Goal: Task Accomplishment & Management: Manage account settings

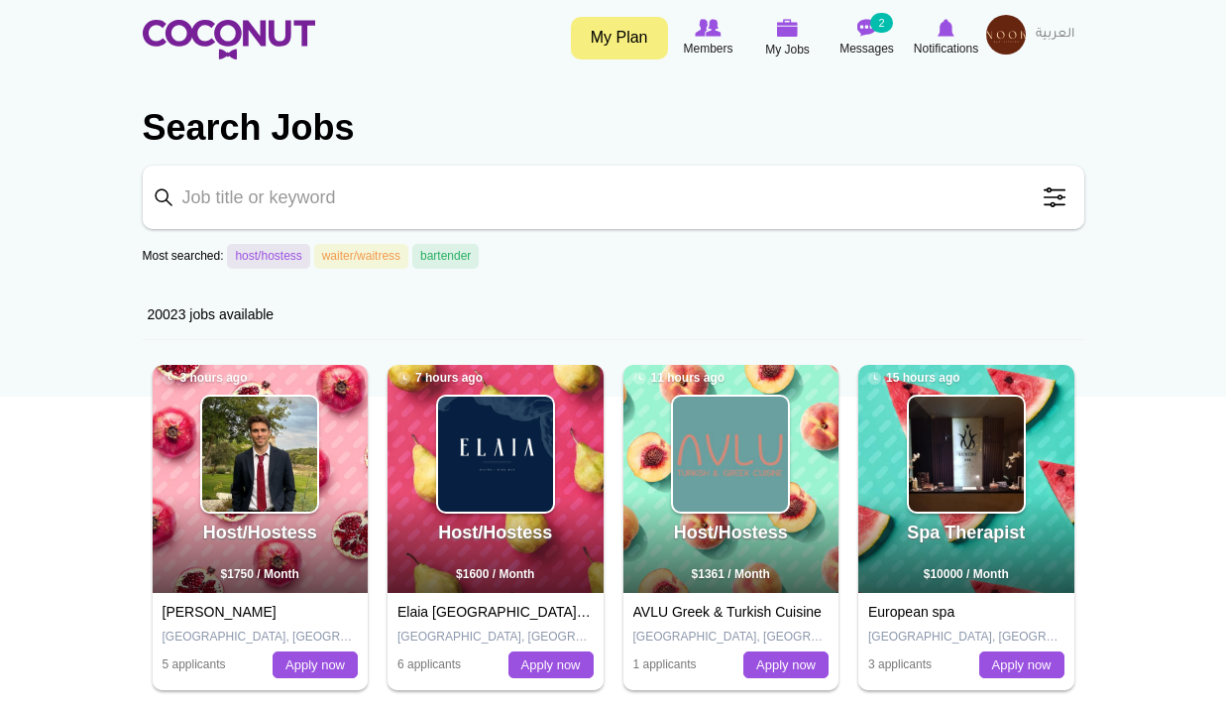
click at [1006, 40] on img at bounding box center [1006, 35] width 40 height 40
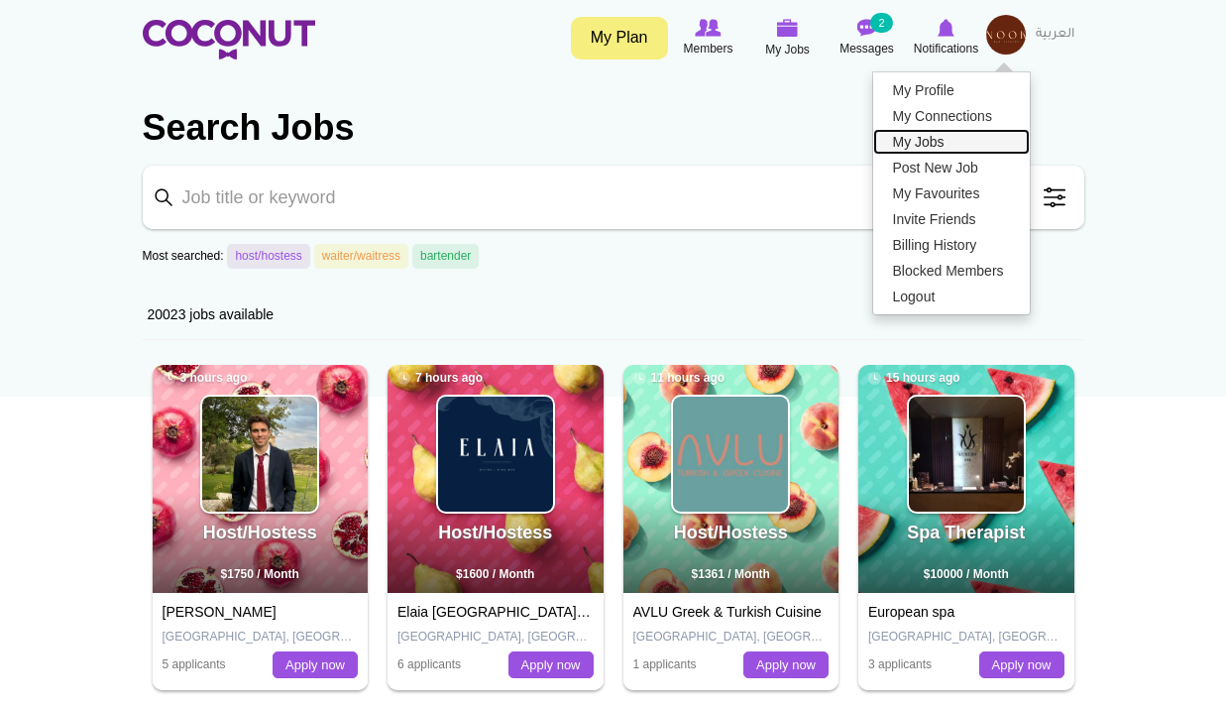
click at [943, 143] on link "My Jobs" at bounding box center [951, 142] width 157 height 26
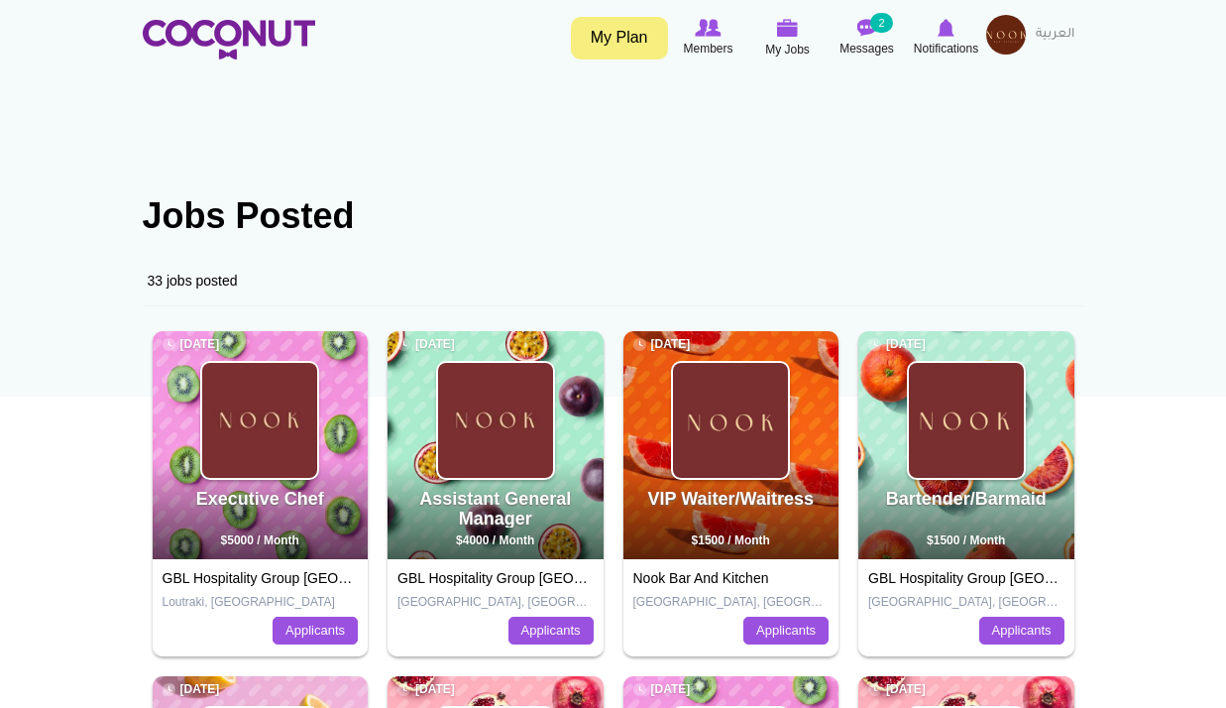
click at [1011, 34] on img at bounding box center [1006, 35] width 40 height 40
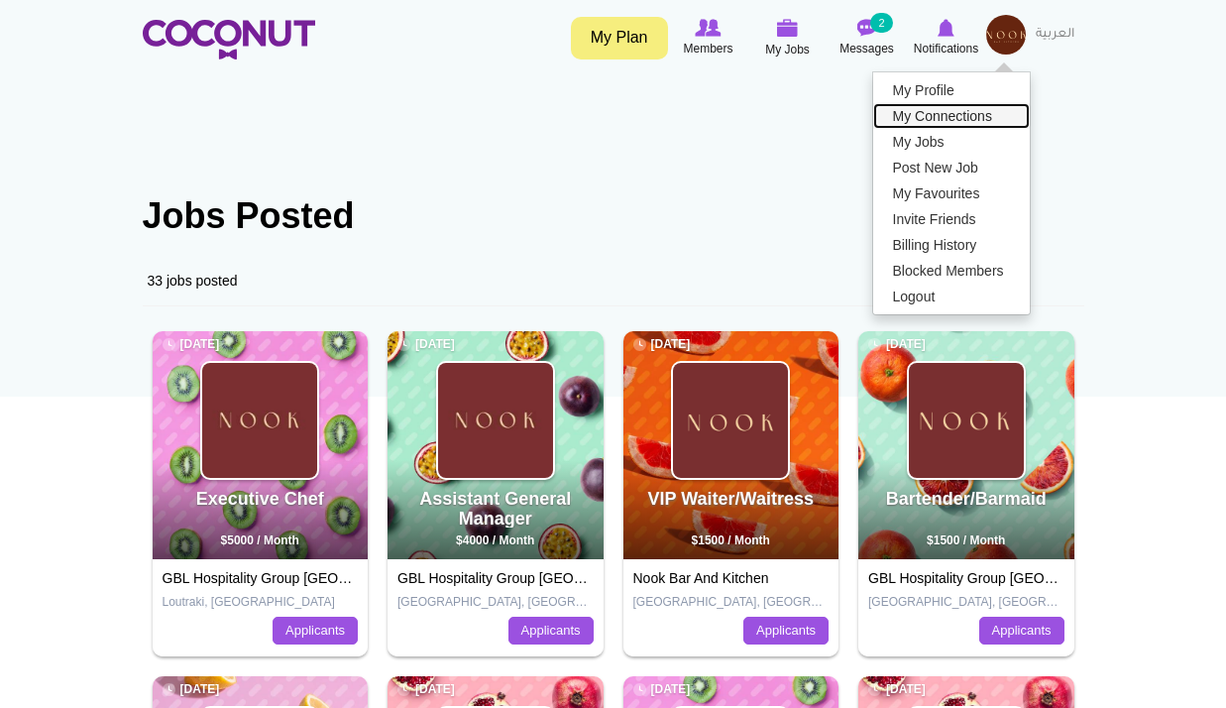
click at [965, 122] on link "My Connections" at bounding box center [951, 116] width 157 height 26
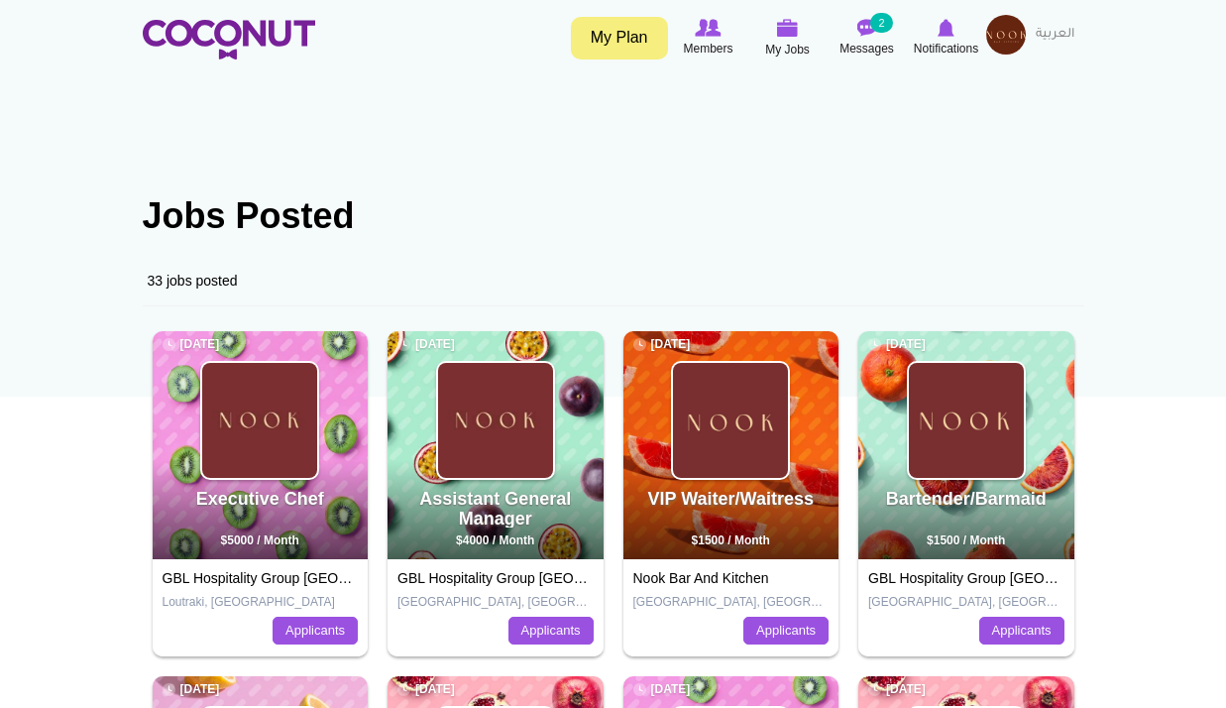
click at [1012, 34] on img at bounding box center [1006, 35] width 40 height 40
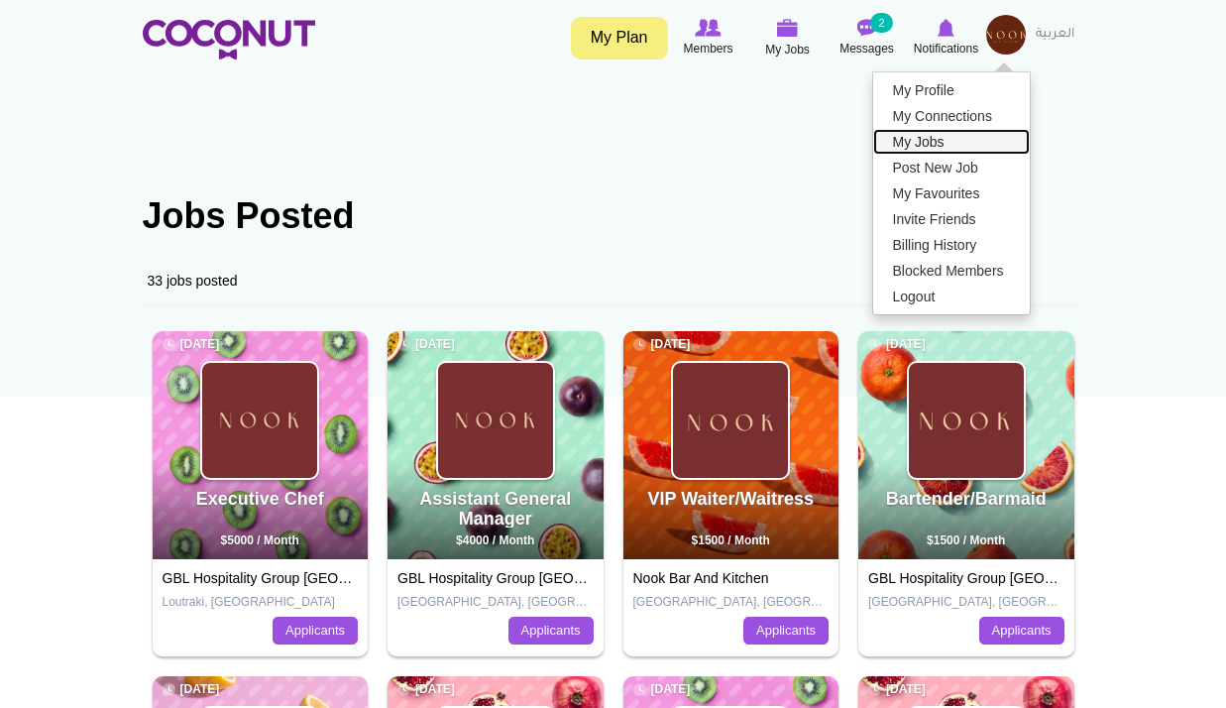
click at [960, 145] on link "My Jobs" at bounding box center [951, 142] width 157 height 26
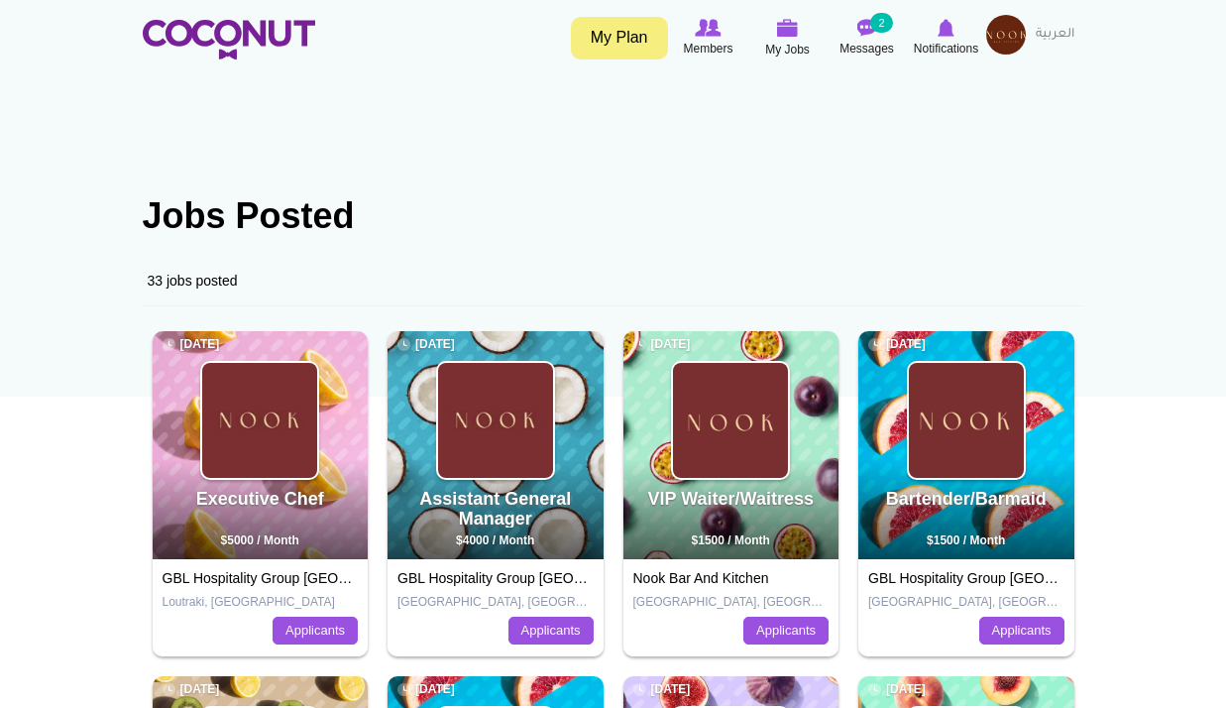
click at [1001, 49] on img at bounding box center [1006, 35] width 40 height 40
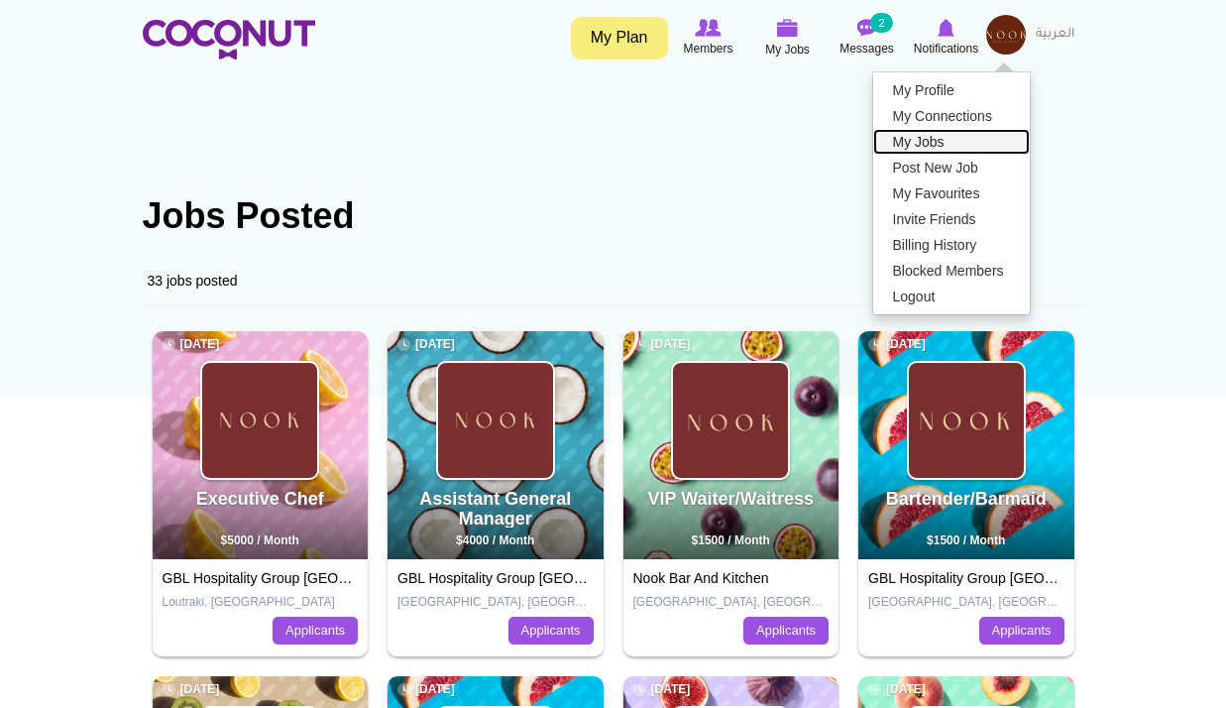
click at [937, 137] on link "My Jobs" at bounding box center [951, 142] width 157 height 26
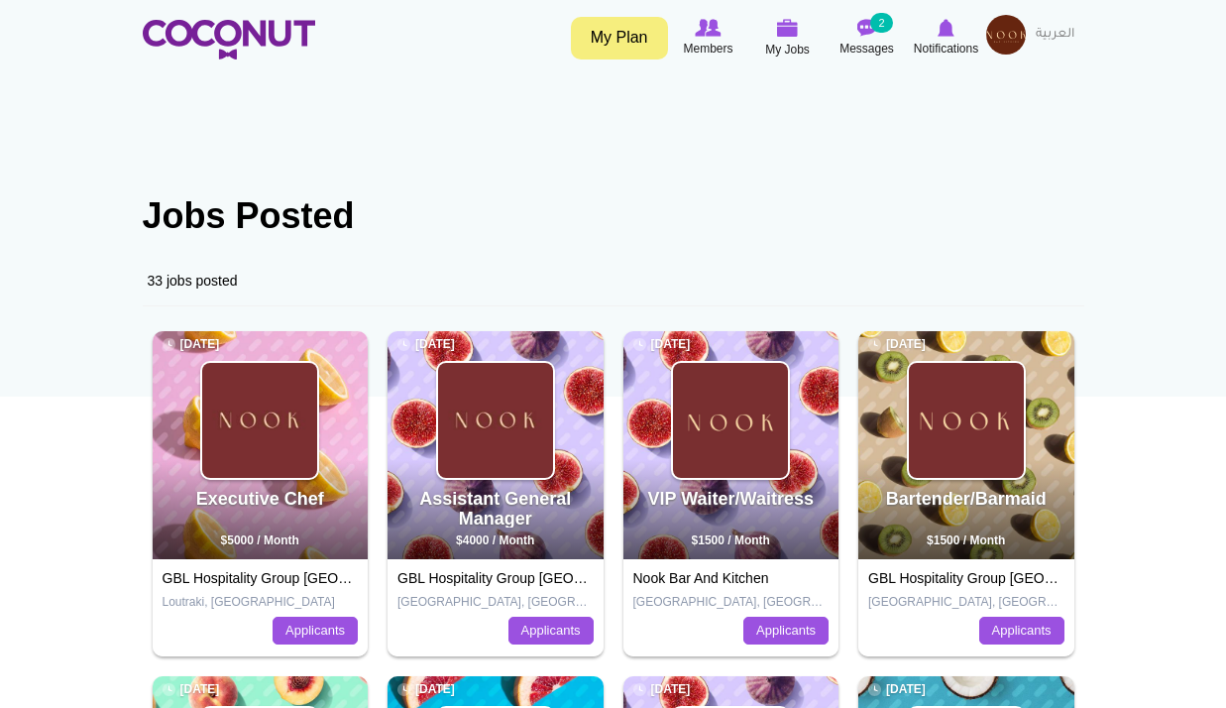
scroll to position [99, 0]
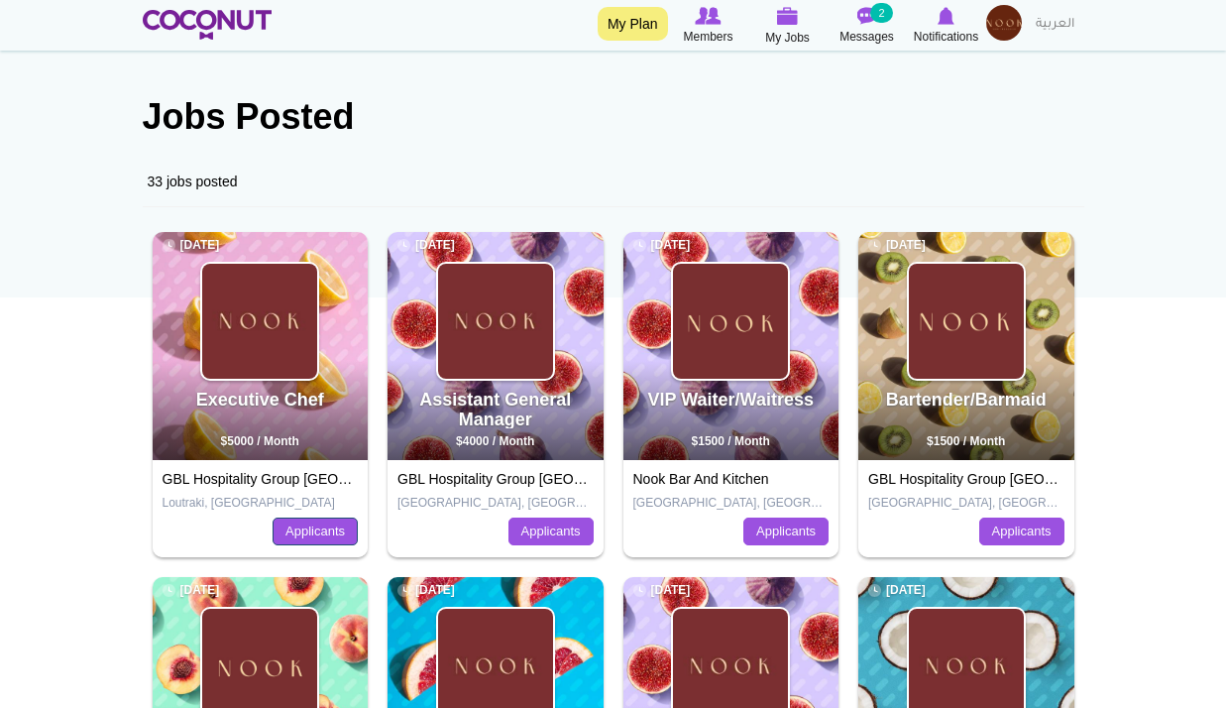
click at [337, 537] on link "Applicants" at bounding box center [315, 531] width 85 height 28
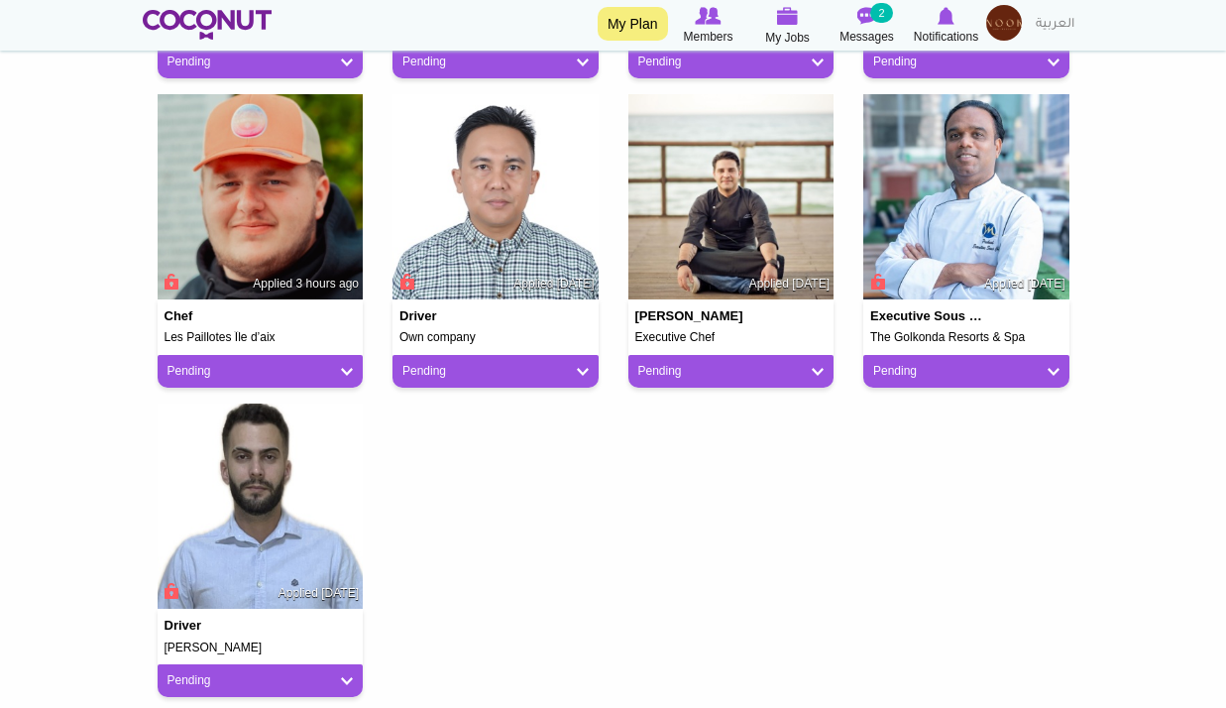
scroll to position [495, 0]
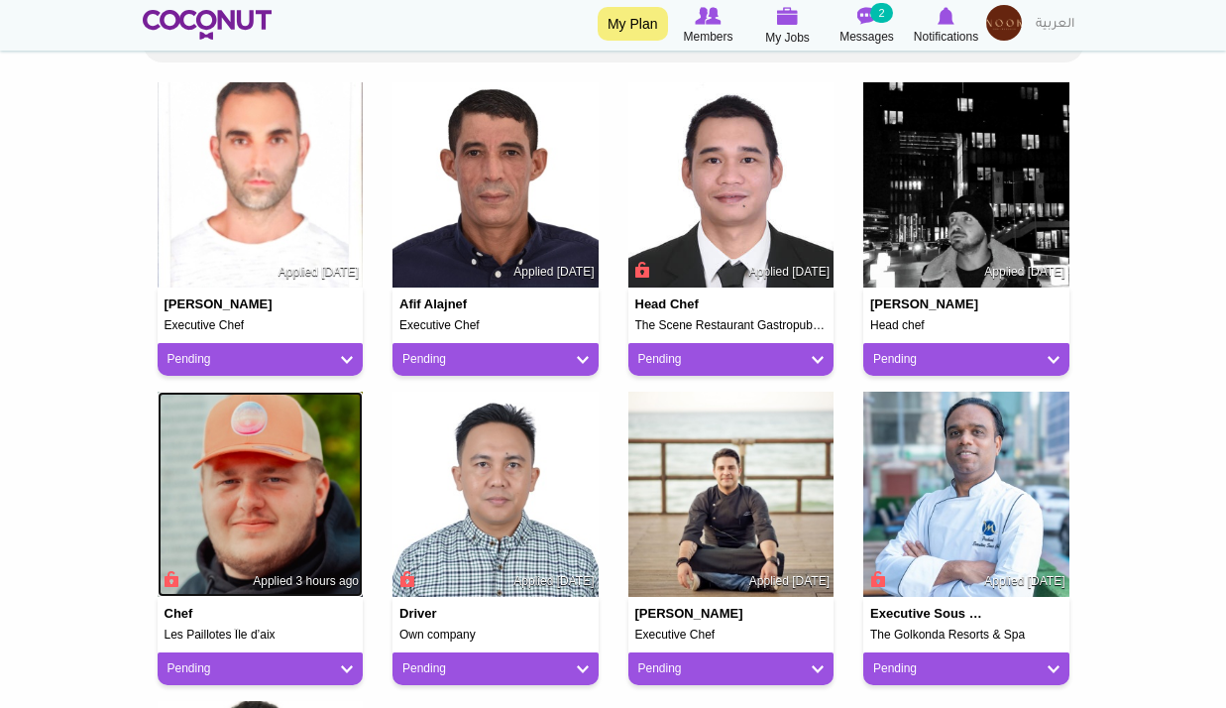
click at [277, 497] on img at bounding box center [261, 494] width 206 height 206
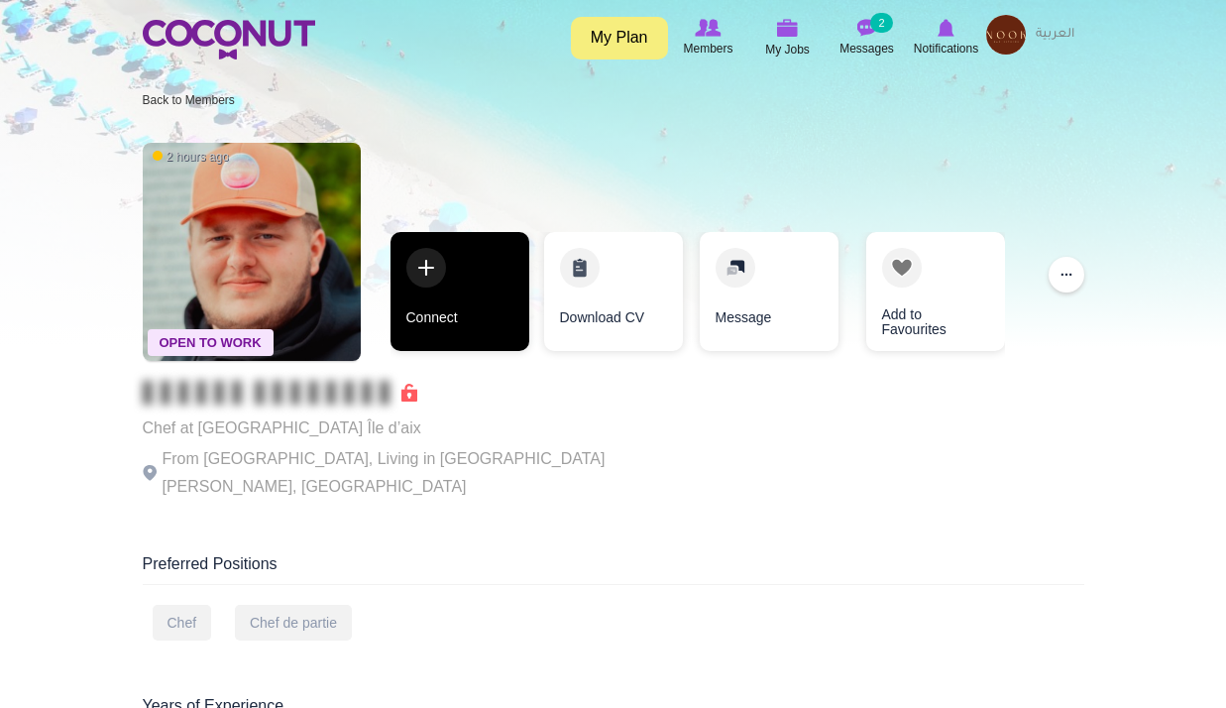
click at [428, 306] on link "Connect" at bounding box center [459, 291] width 139 height 119
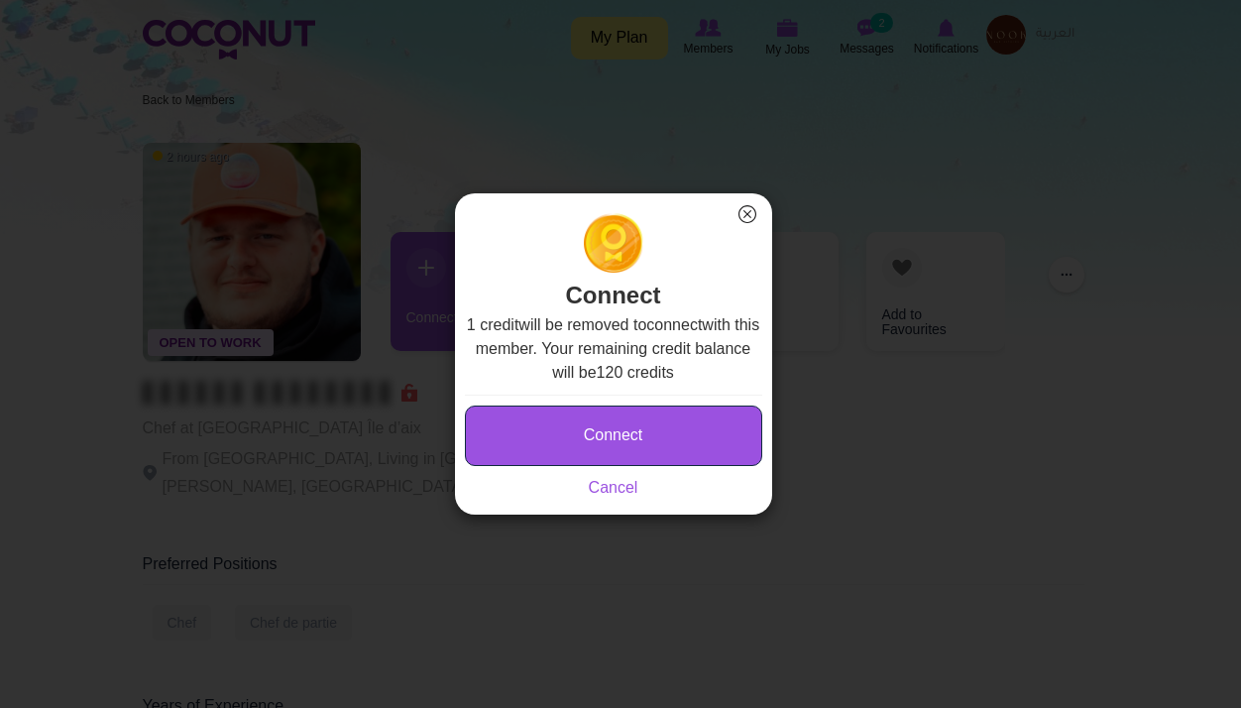
click at [621, 429] on button "Connect" at bounding box center [613, 435] width 297 height 60
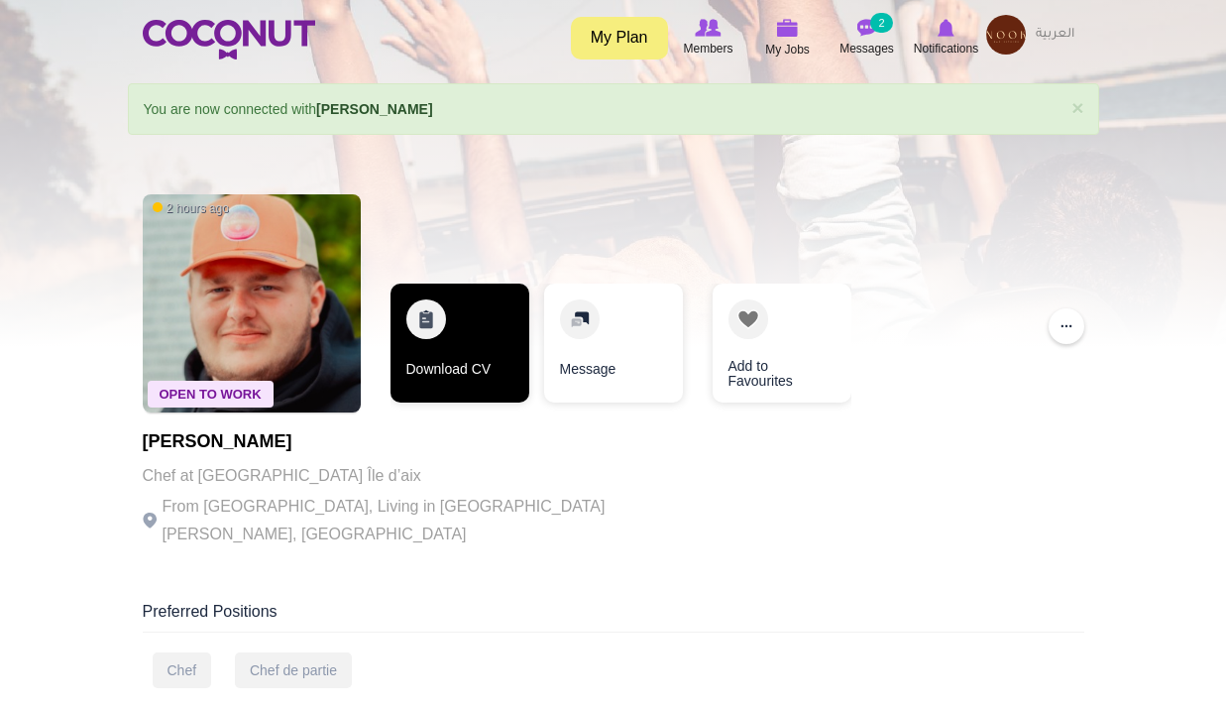
click at [478, 345] on link "Download CV" at bounding box center [459, 342] width 139 height 119
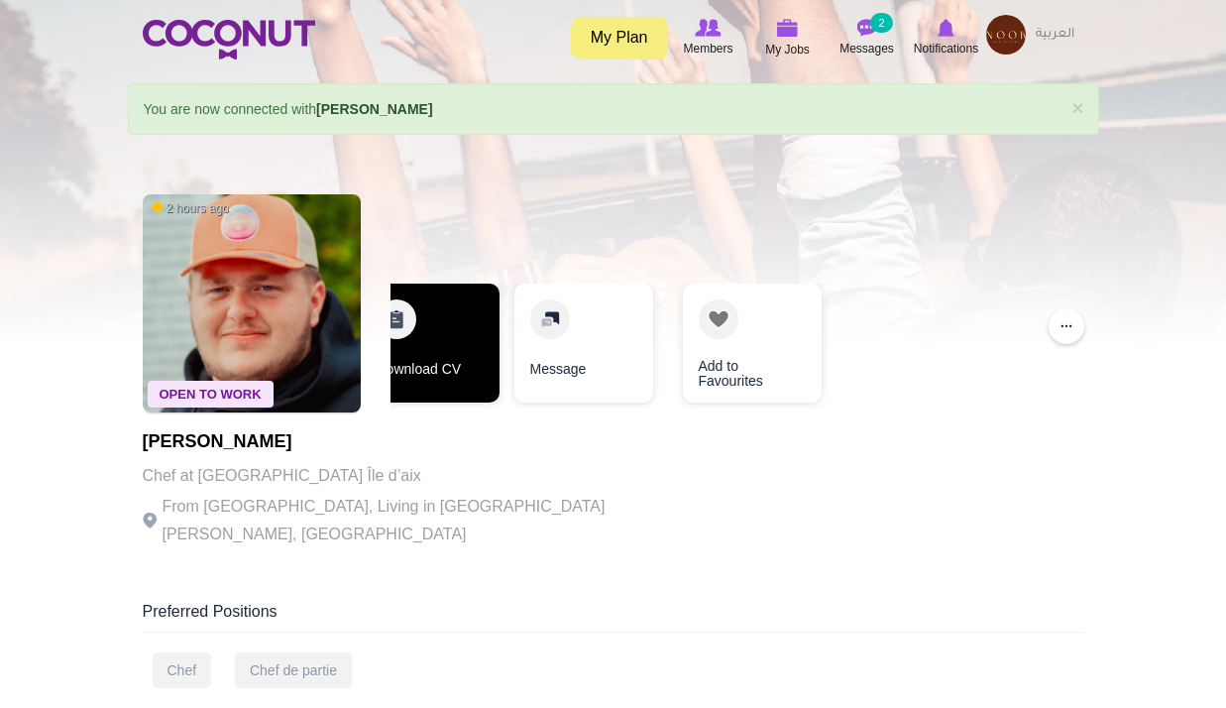
click at [450, 347] on link "Download CV" at bounding box center [430, 342] width 139 height 119
click at [455, 348] on link "Download CV" at bounding box center [430, 342] width 139 height 119
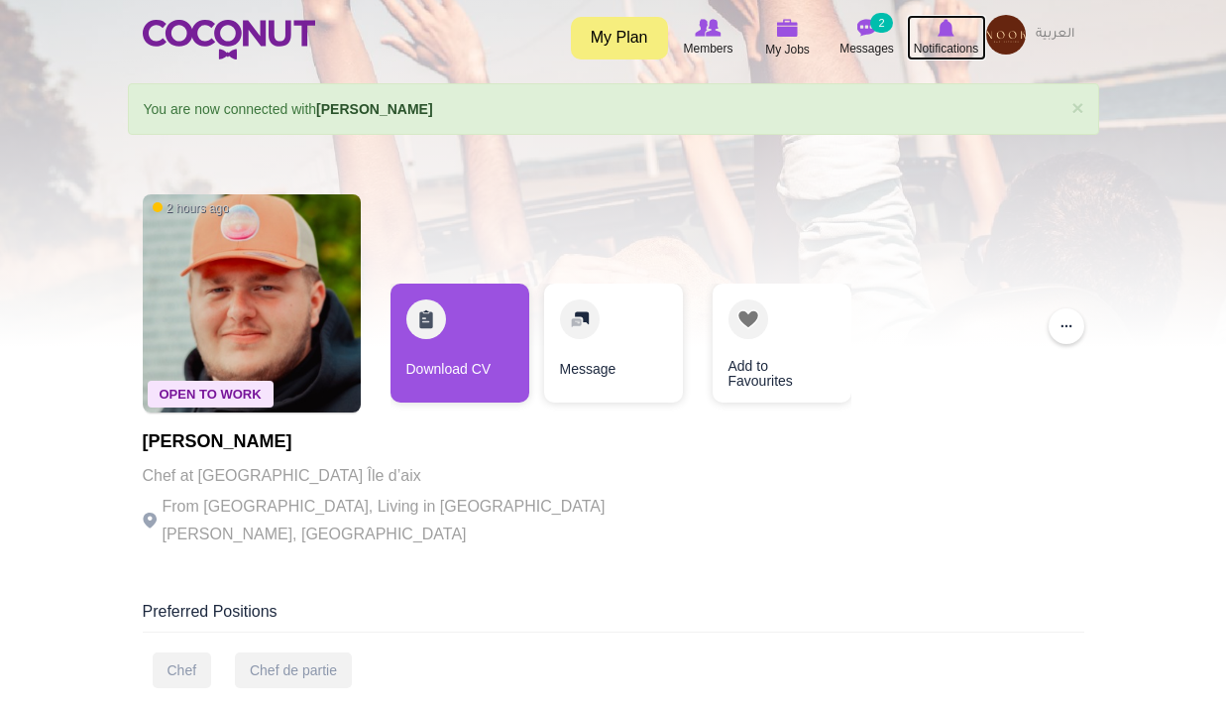
click at [937, 33] on img at bounding box center [945, 28] width 17 height 18
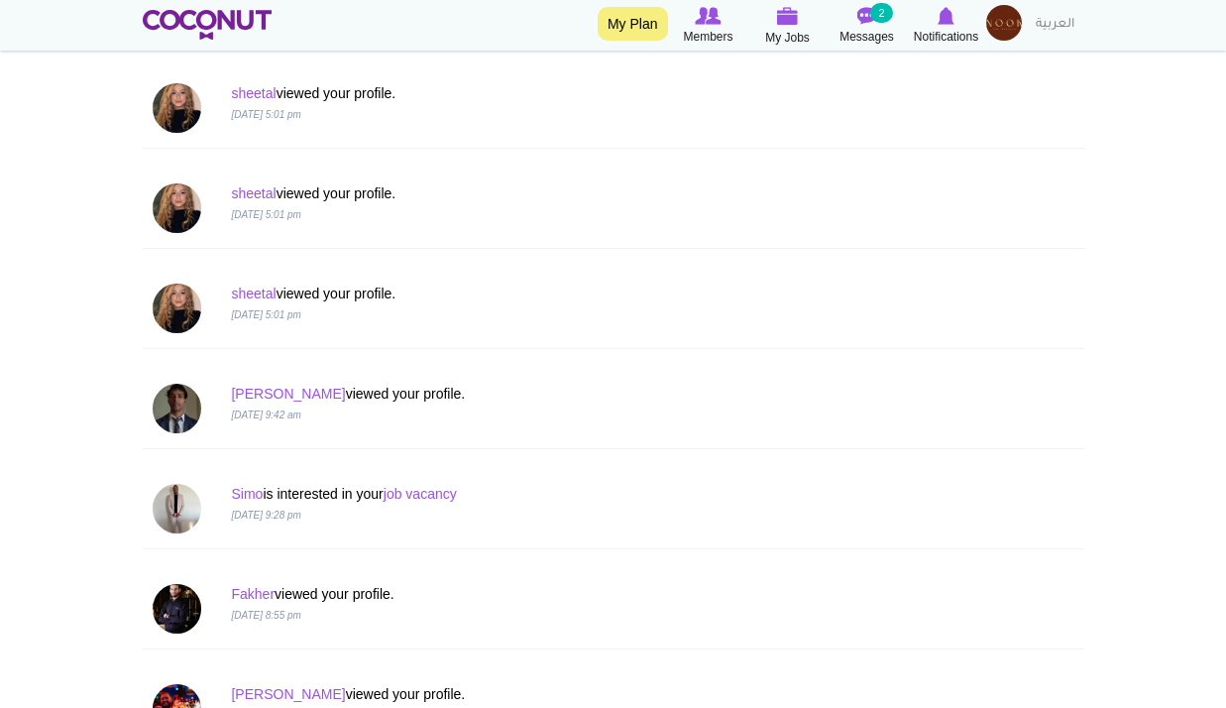
scroll to position [793, 0]
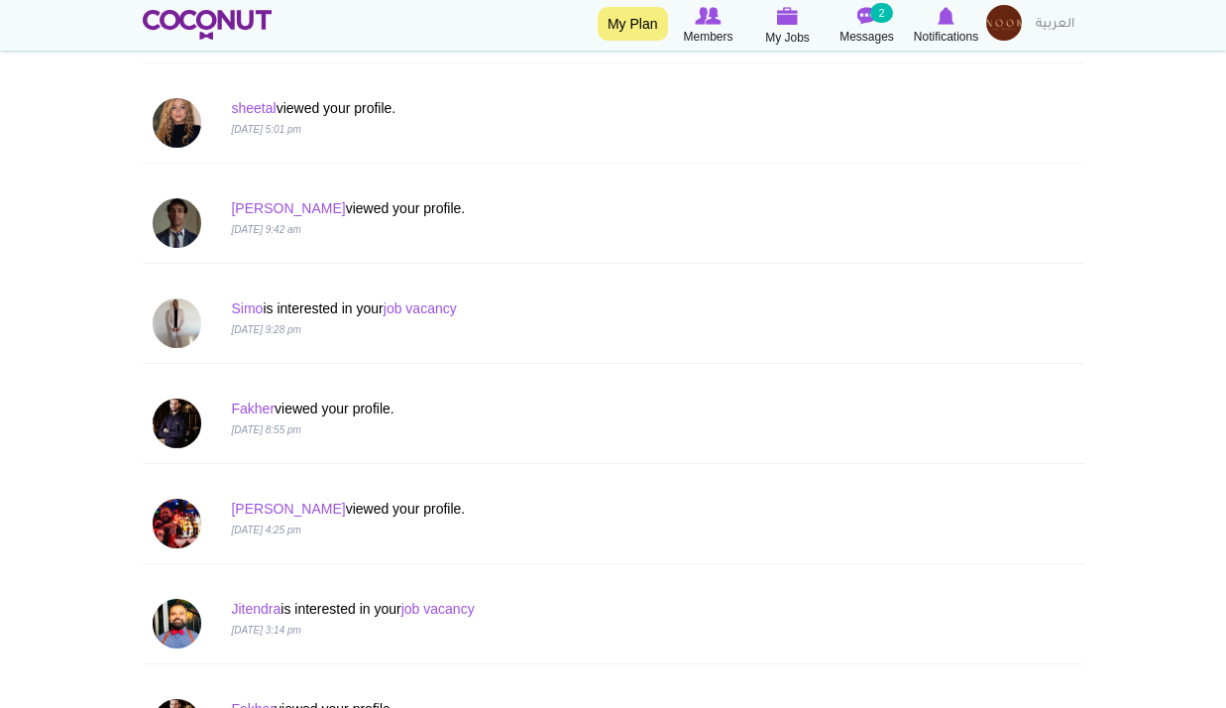
click at [455, 316] on p "Simo is interested in your job vacancy" at bounding box center [533, 308] width 604 height 20
click at [439, 304] on link "job vacancy" at bounding box center [419, 308] width 73 height 16
click at [255, 305] on link "Simo" at bounding box center [247, 308] width 32 height 16
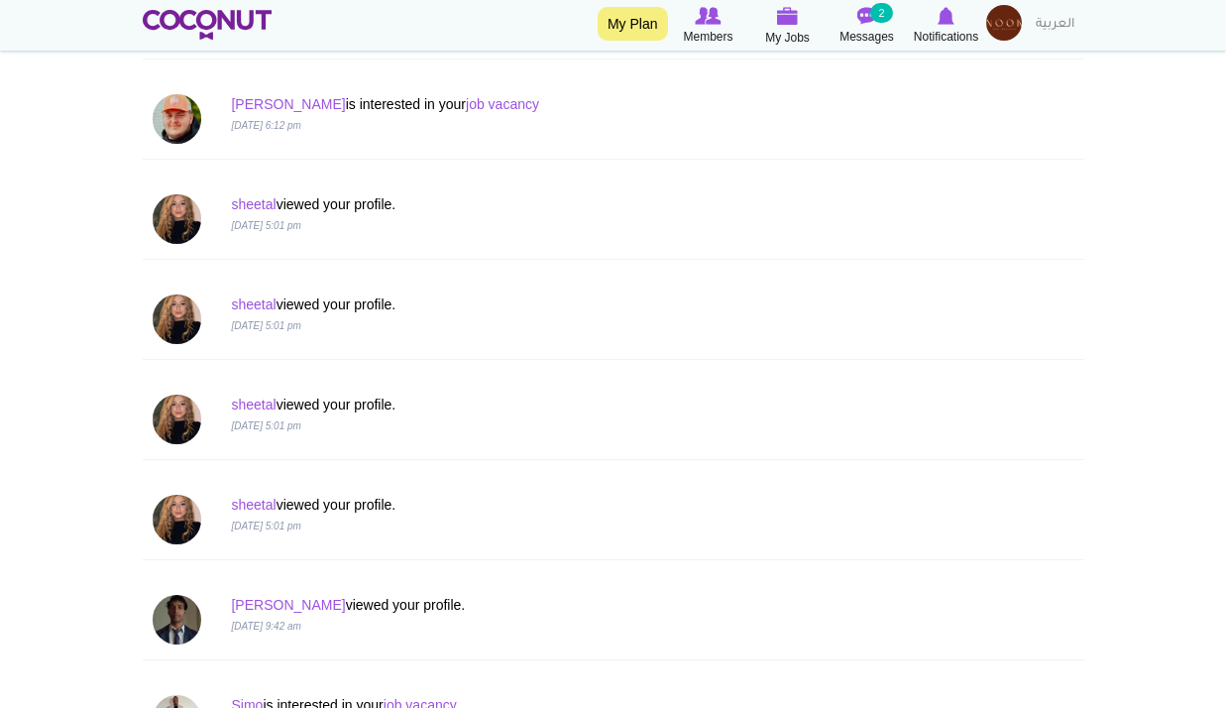
scroll to position [99, 0]
